Goal: Transaction & Acquisition: Purchase product/service

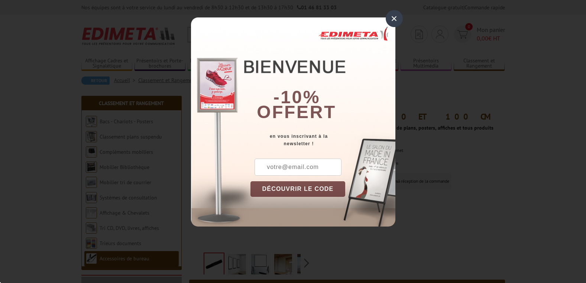
scroll to position [23, 0]
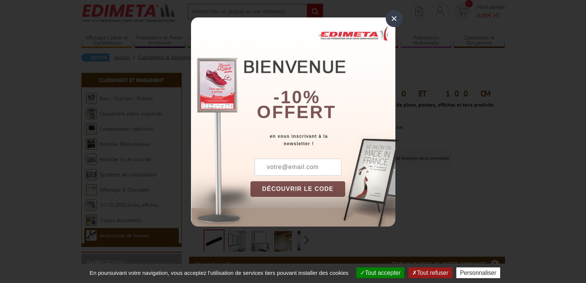
click at [396, 14] on div "×" at bounding box center [393, 18] width 17 height 17
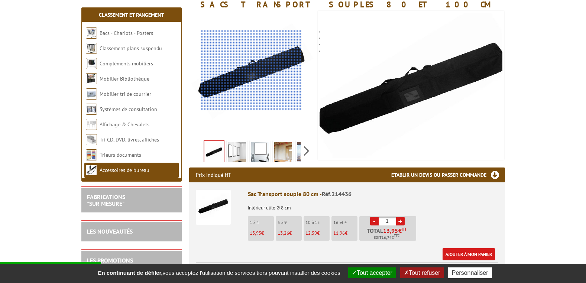
scroll to position [116, 0]
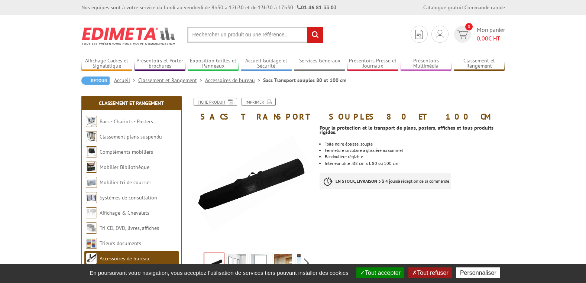
click at [217, 103] on link "Fiche produit" at bounding box center [214, 102] width 43 height 8
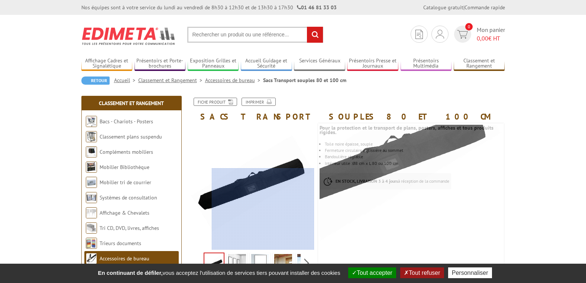
click at [312, 210] on div at bounding box center [263, 209] width 103 height 82
